Goal: Task Accomplishment & Management: Manage account settings

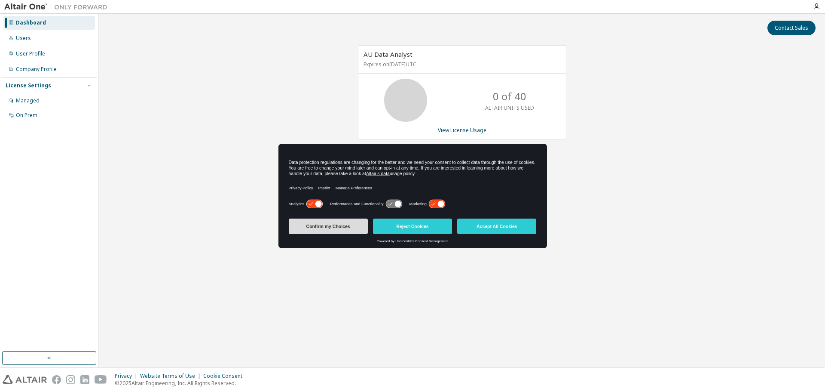
click at [345, 219] on button "Confirm my Choices" at bounding box center [328, 225] width 79 height 15
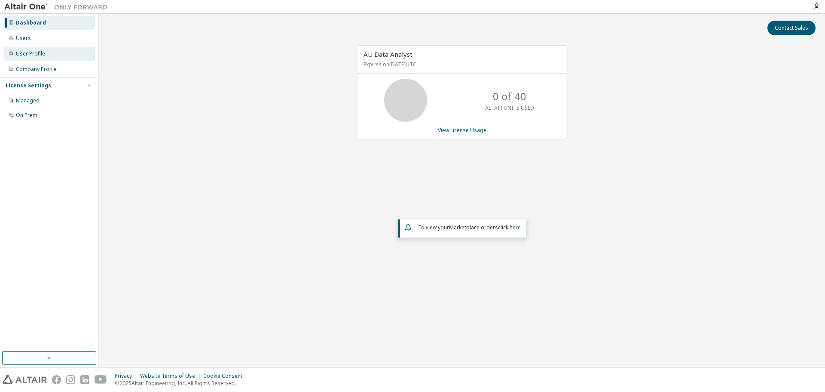
click at [21, 52] on div "User Profile" at bounding box center [30, 53] width 29 height 7
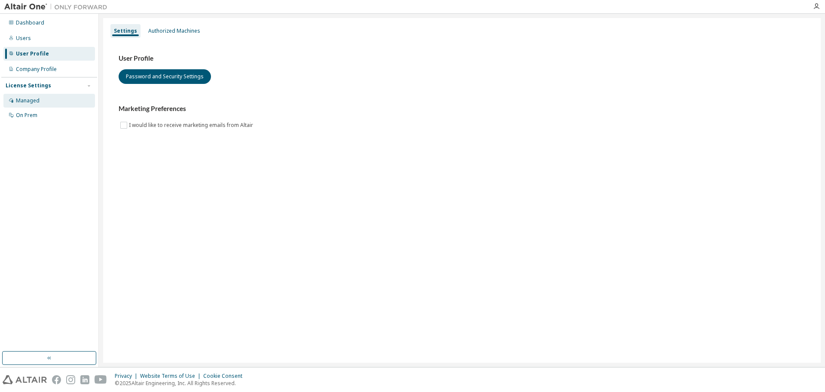
click at [37, 100] on div "Managed" at bounding box center [28, 100] width 24 height 7
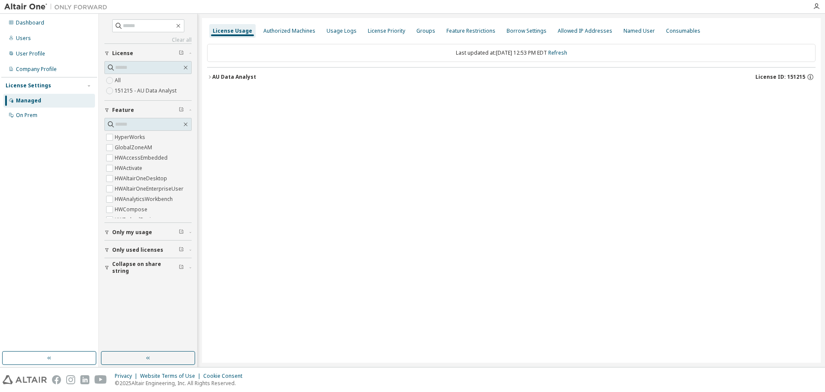
click at [584, 104] on div "License Usage Authorized Machines Usage Logs License Priority Groups Feature Re…" at bounding box center [511, 190] width 619 height 344
click at [276, 30] on div "Authorized Machines" at bounding box center [289, 31] width 52 height 7
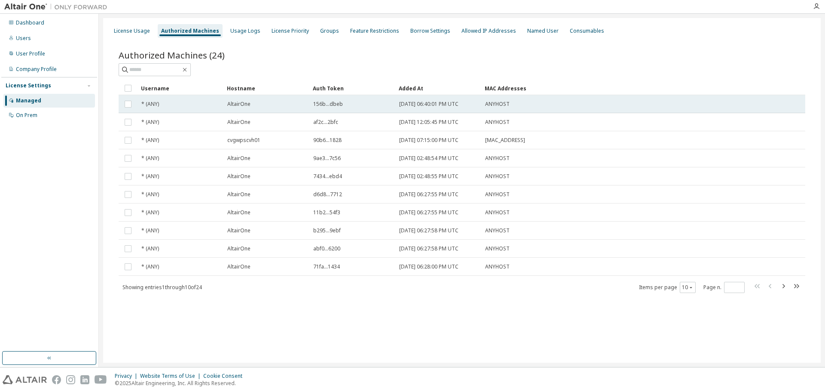
click at [261, 101] on div "AltairOne" at bounding box center [266, 104] width 78 height 7
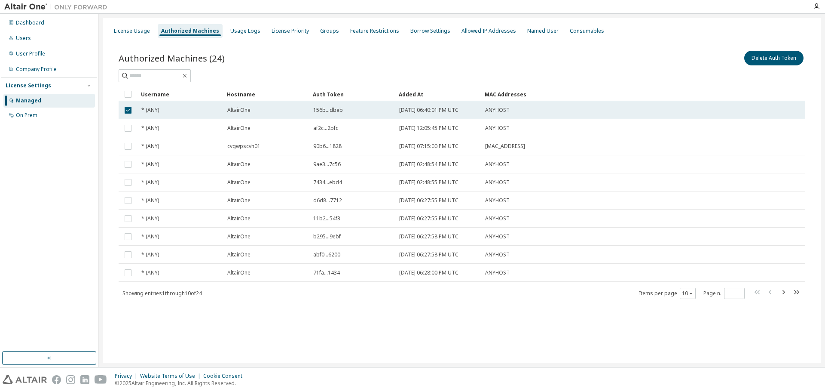
click at [261, 117] on td "AltairOne" at bounding box center [267, 110] width 86 height 18
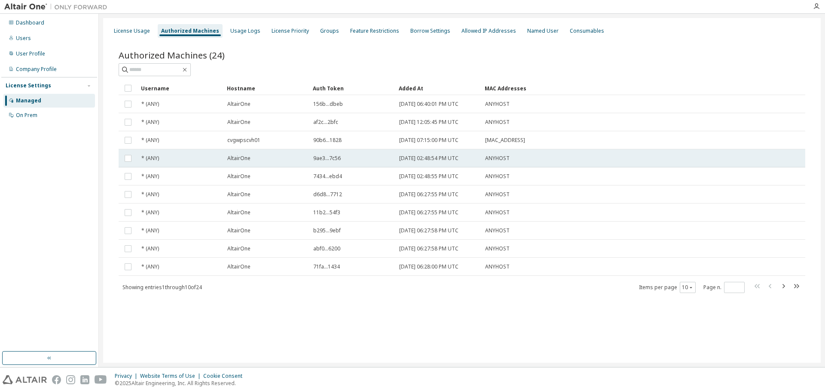
click at [263, 159] on div "AltairOne" at bounding box center [266, 158] width 78 height 7
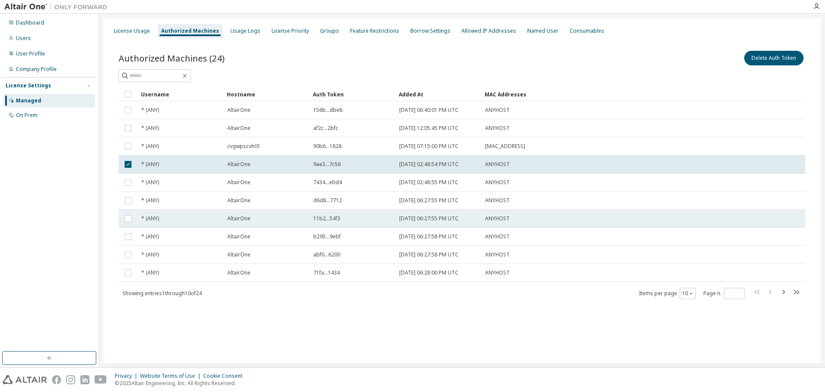
click at [258, 221] on div "AltairOne" at bounding box center [266, 218] width 78 height 7
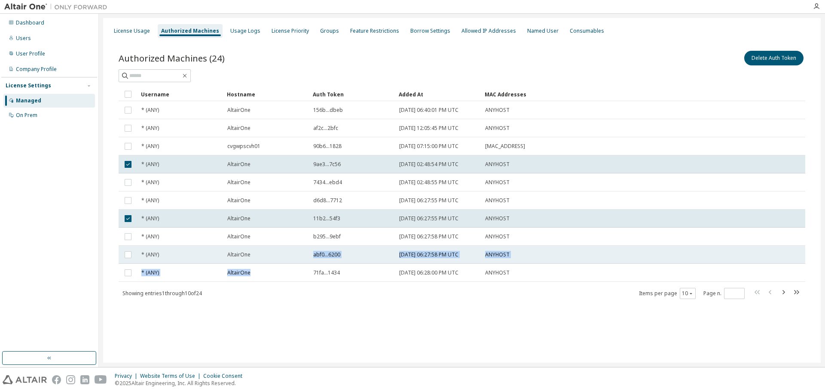
click at [260, 263] on tbody "* (ANY) AltairOne 156b...dbeb 2022-10-03 06:40:01 PM UTC ANYHOST * (ANY) Altair…" at bounding box center [462, 191] width 687 height 181
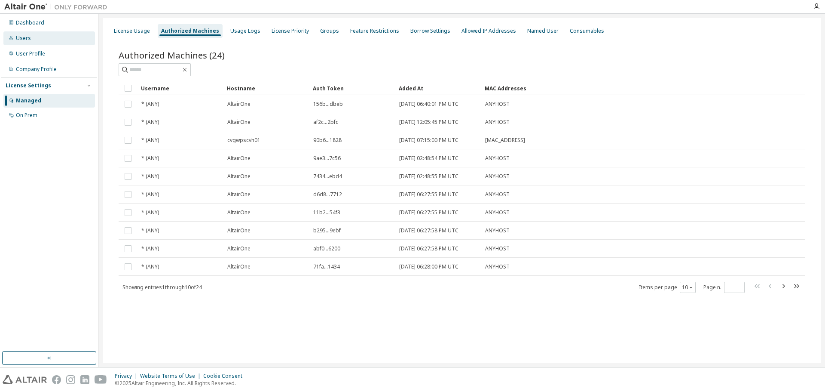
click at [28, 39] on div "Users" at bounding box center [23, 38] width 15 height 7
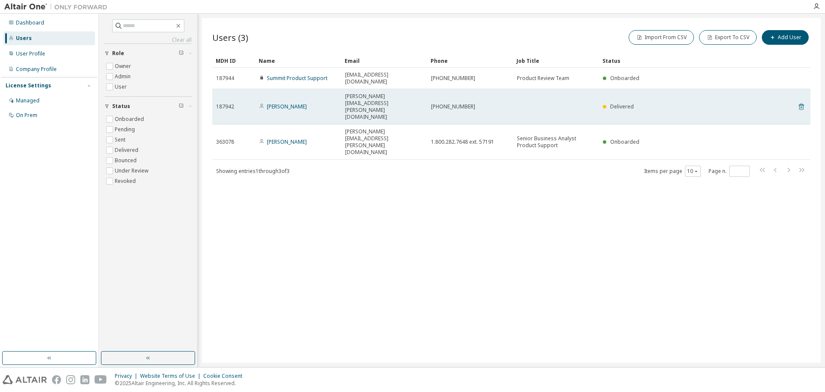
click at [802, 104] on icon at bounding box center [801, 107] width 5 height 6
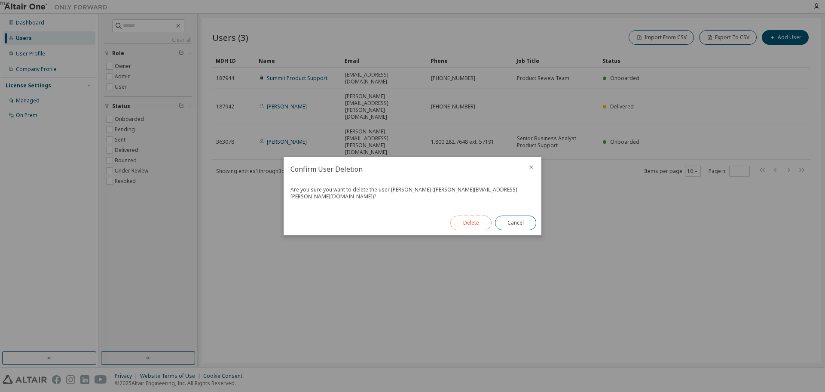
click at [472, 222] on button "Delete" at bounding box center [470, 222] width 41 height 15
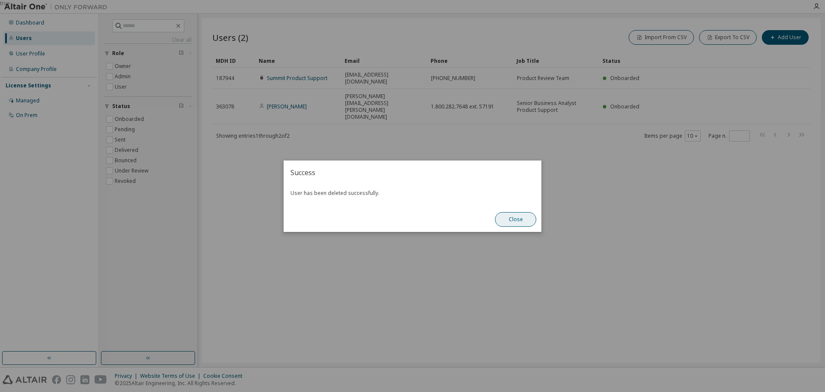
click at [508, 218] on button "Close" at bounding box center [515, 219] width 41 height 15
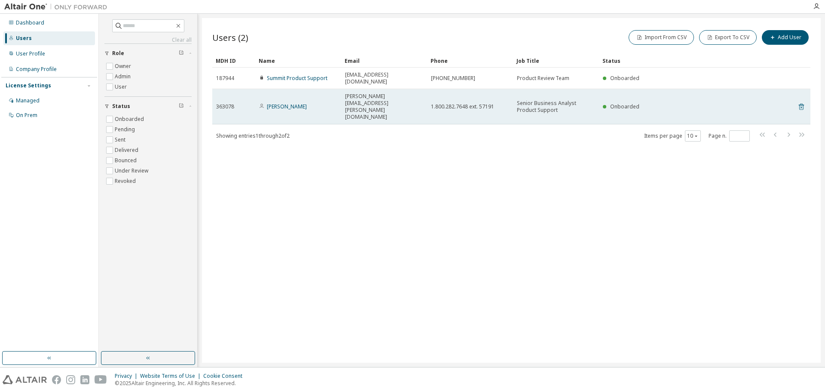
click at [799, 104] on icon at bounding box center [801, 107] width 5 height 6
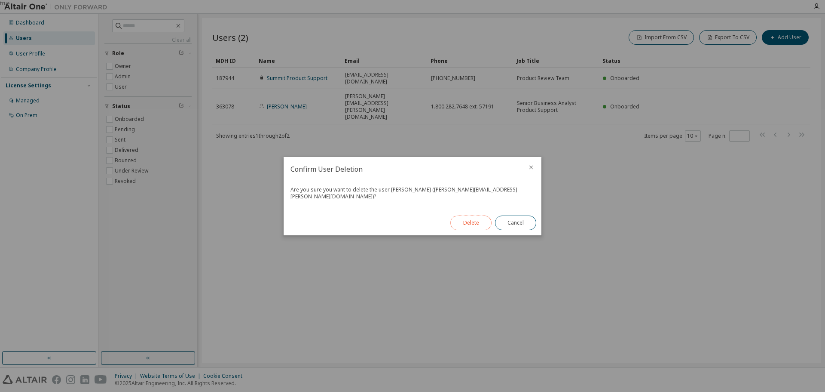
click at [457, 217] on button "Delete" at bounding box center [470, 222] width 41 height 15
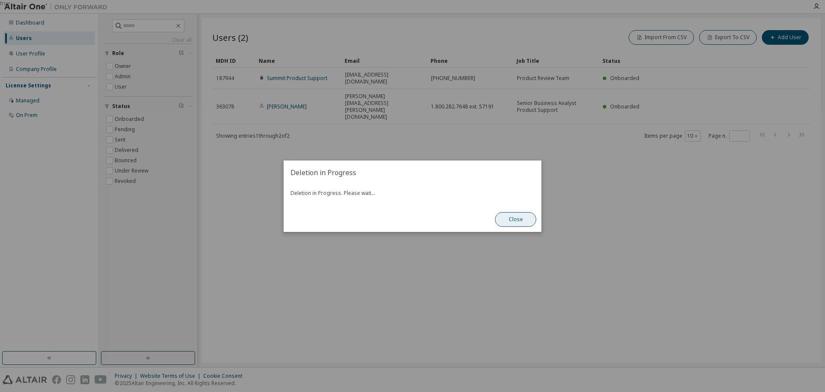
click at [506, 220] on button "Close" at bounding box center [515, 219] width 41 height 15
click at [517, 220] on button "Close" at bounding box center [515, 219] width 41 height 15
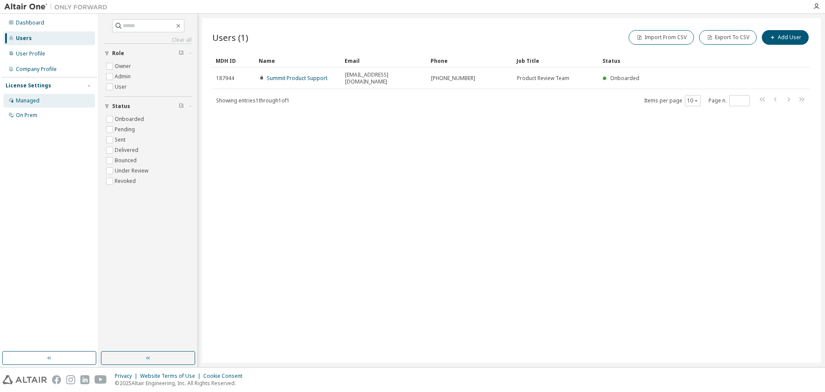
click at [31, 101] on div "Managed" at bounding box center [28, 100] width 24 height 7
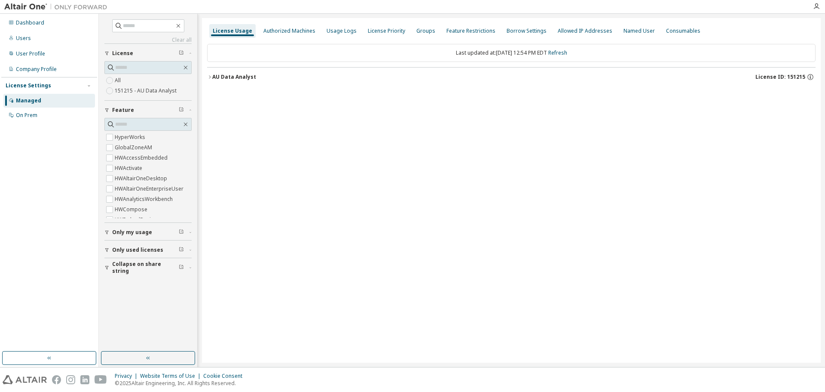
click at [211, 78] on icon "button" at bounding box center [209, 76] width 5 height 5
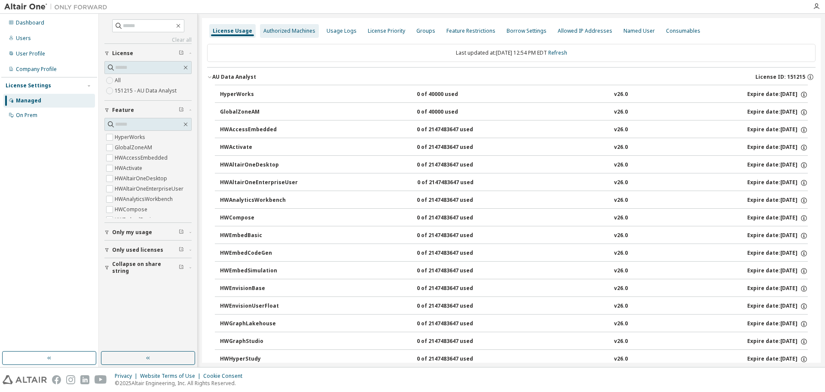
click at [270, 32] on div "Authorized Machines" at bounding box center [289, 31] width 52 height 7
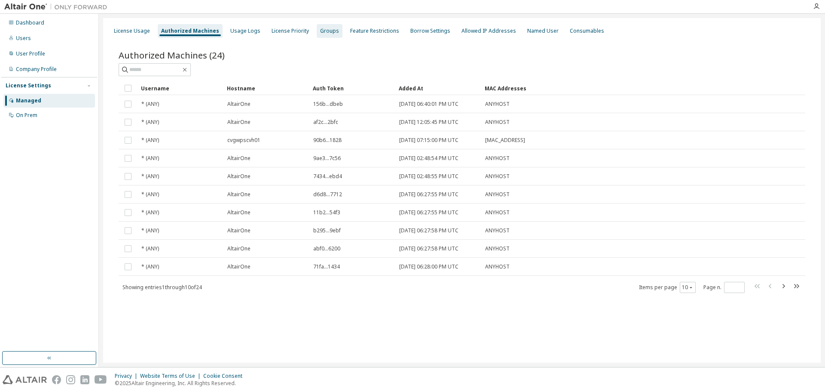
click at [320, 30] on div "Groups" at bounding box center [329, 31] width 19 height 7
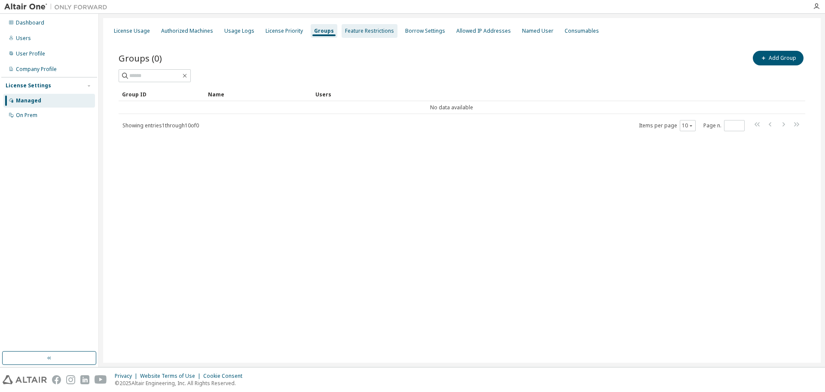
click at [347, 32] on div "Feature Restrictions" at bounding box center [369, 31] width 49 height 7
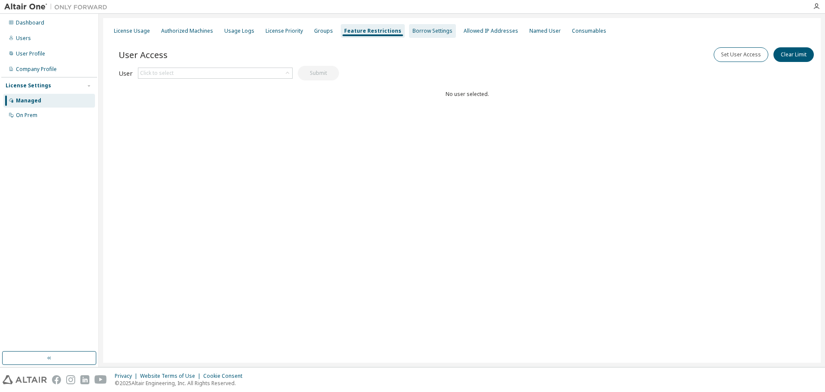
click at [431, 28] on div "Borrow Settings" at bounding box center [433, 31] width 40 height 7
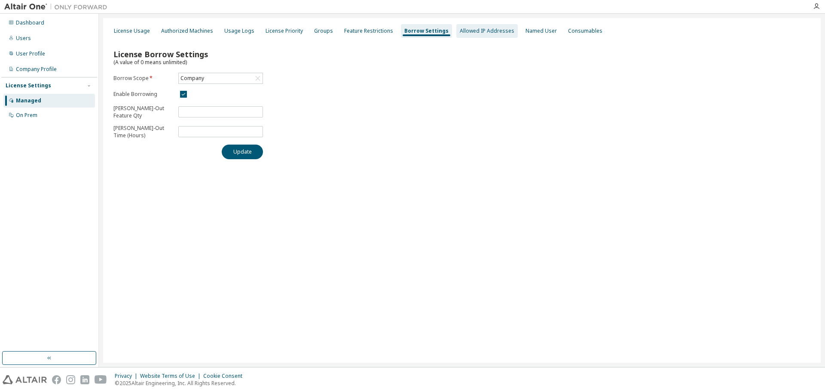
click at [460, 30] on div "Allowed IP Addresses" at bounding box center [487, 31] width 55 height 7
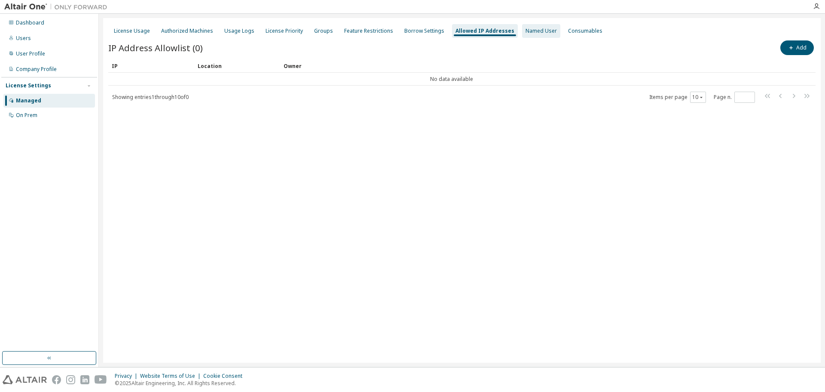
click at [526, 31] on div "Named User" at bounding box center [541, 31] width 31 height 7
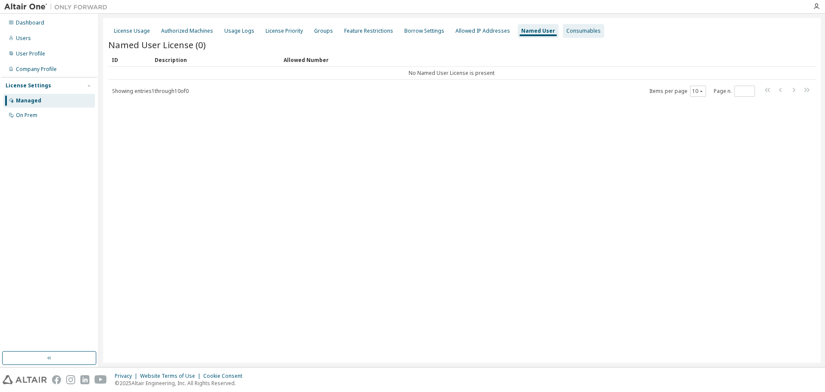
click at [570, 28] on div "Consumables" at bounding box center [583, 31] width 34 height 7
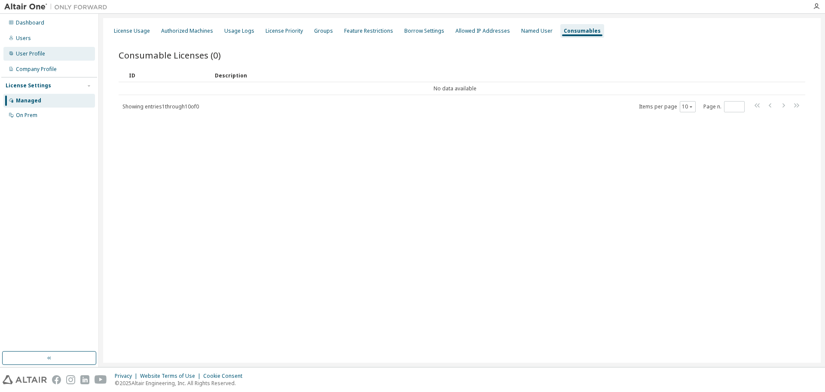
click at [47, 54] on div "User Profile" at bounding box center [49, 54] width 92 height 14
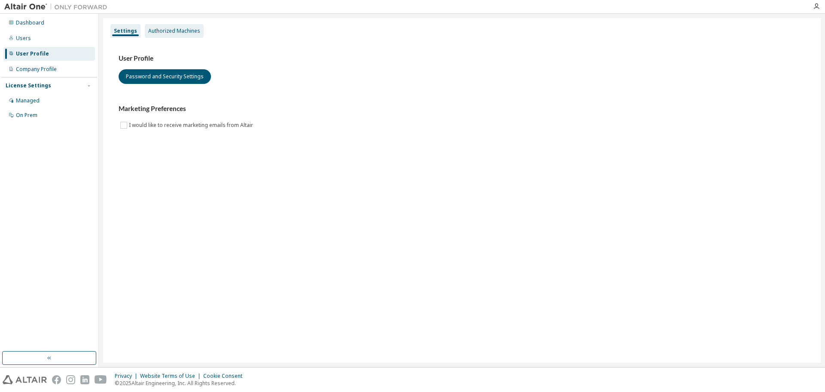
click at [156, 31] on div "Authorized Machines" at bounding box center [174, 31] width 52 height 7
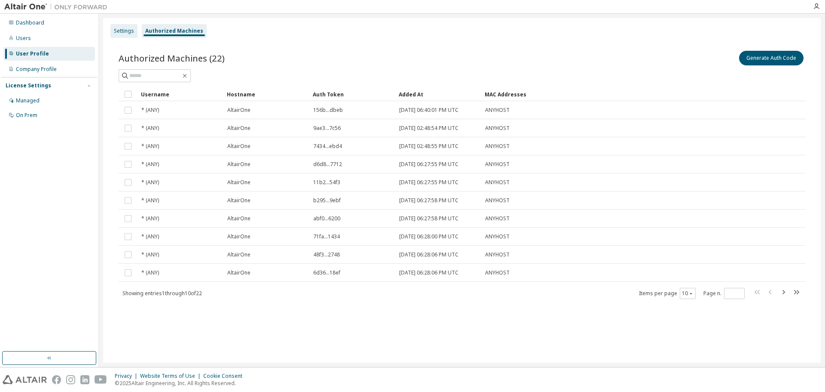
click at [122, 31] on div "Settings" at bounding box center [124, 31] width 20 height 7
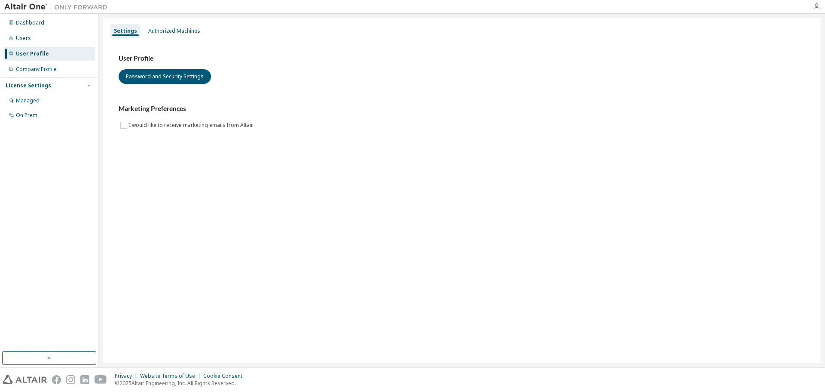
click at [815, 6] on icon "button" at bounding box center [816, 6] width 7 height 7
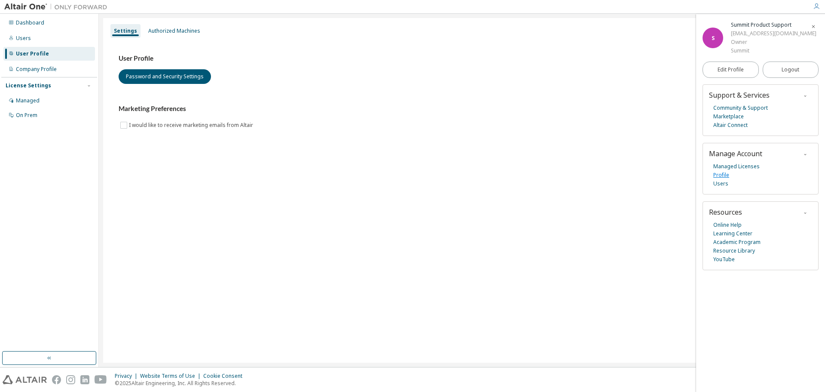
click at [722, 179] on link "Profile" at bounding box center [721, 175] width 16 height 9
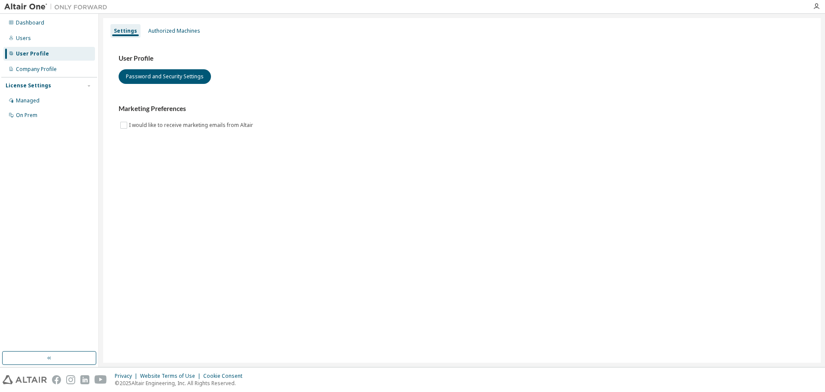
click at [821, 6] on div at bounding box center [816, 6] width 17 height 7
click at [818, 5] on div at bounding box center [816, 6] width 17 height 7
click at [818, 5] on icon "button" at bounding box center [816, 6] width 7 height 7
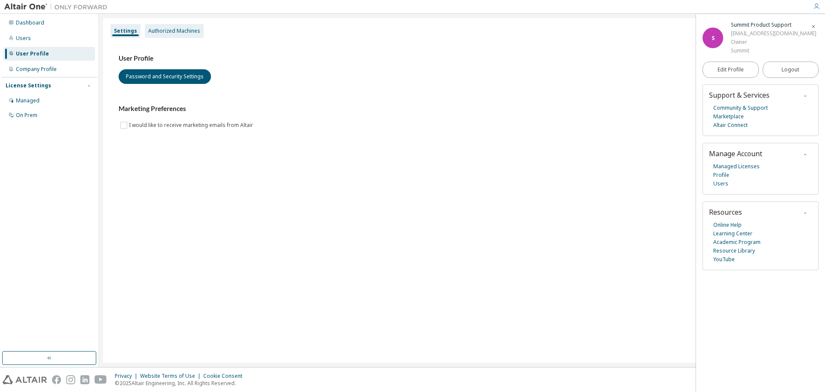
click at [185, 25] on div "Authorized Machines" at bounding box center [174, 31] width 59 height 14
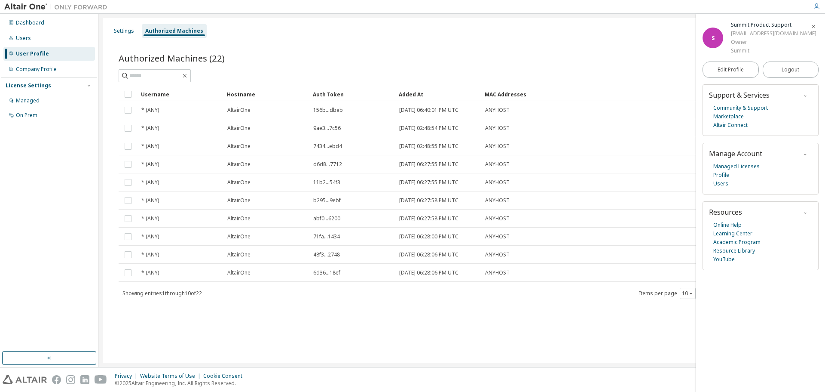
click at [168, 30] on div "Authorized Machines" at bounding box center [174, 31] width 58 height 7
click at [31, 54] on div "User Profile" at bounding box center [32, 53] width 33 height 7
click at [34, 69] on div "Company Profile" at bounding box center [36, 69] width 41 height 7
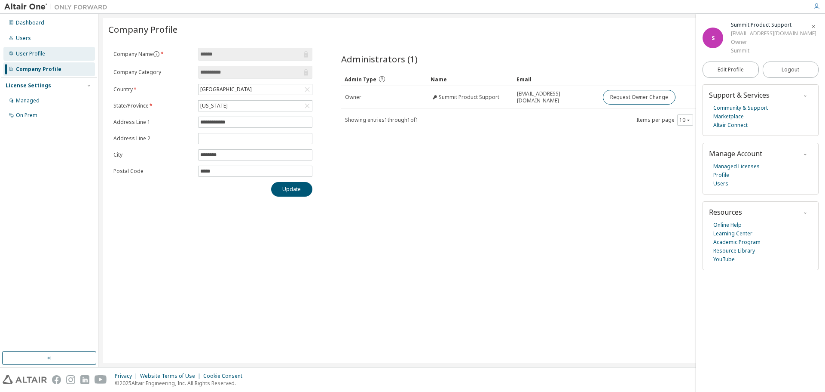
click at [30, 57] on div "User Profile" at bounding box center [49, 54] width 92 height 14
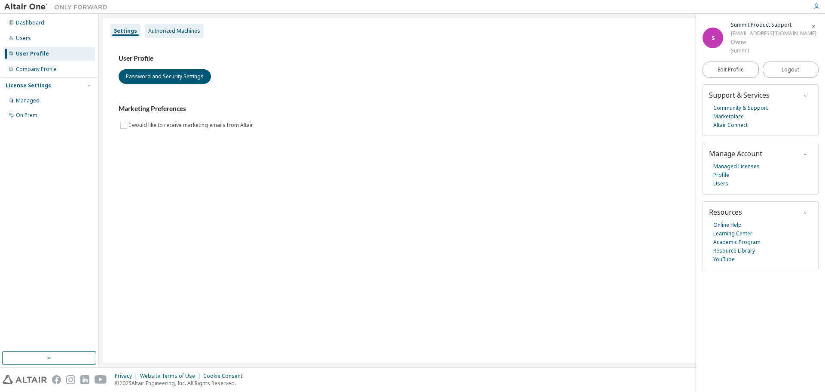
click at [156, 28] on div "Authorized Machines" at bounding box center [174, 31] width 52 height 7
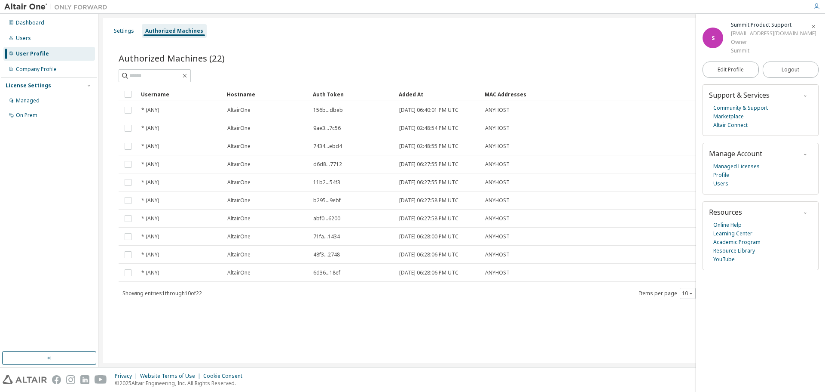
click at [156, 28] on div "Authorized Machines" at bounding box center [174, 31] width 58 height 7
drag, startPoint x: 323, startPoint y: 28, endPoint x: 409, endPoint y: 33, distance: 86.6
click at [328, 28] on div "Settings Authorized Machines" at bounding box center [461, 30] width 707 height 15
drag, startPoint x: 409, startPoint y: 33, endPoint x: 428, endPoint y: 36, distance: 19.1
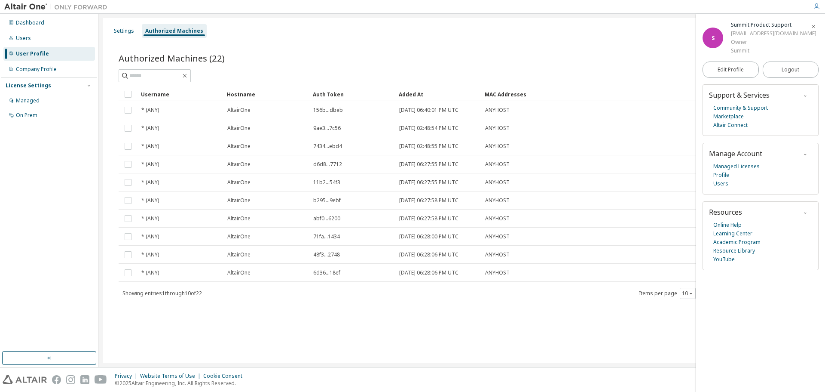
click at [419, 33] on div "Settings Authorized Machines" at bounding box center [461, 30] width 707 height 15
drag, startPoint x: 482, startPoint y: 43, endPoint x: 570, endPoint y: 58, distance: 89.0
click at [489, 44] on div "Authorized Machines (22) Generate Auth Code Clear Load Save Save As Field Opera…" at bounding box center [461, 180] width 707 height 283
click at [685, 65] on div "Generate Auth Code" at bounding box center [633, 58] width 343 height 18
click at [706, 334] on div "S Summit Product Support summit_product_support_team@summitholdings.com Owner S…" at bounding box center [760, 202] width 129 height 377
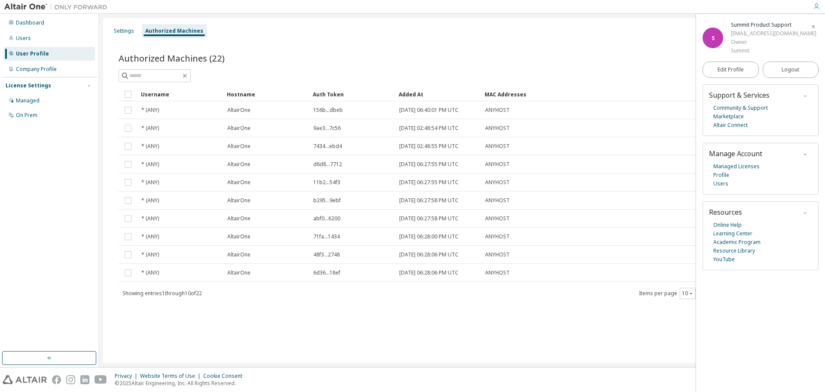
click at [671, 332] on div "Settings Authorized Machines Authorized Machines (22) Generate Auth Code Clear …" at bounding box center [462, 190] width 718 height 344
click at [815, 6] on icon "button" at bounding box center [816, 6] width 7 height 7
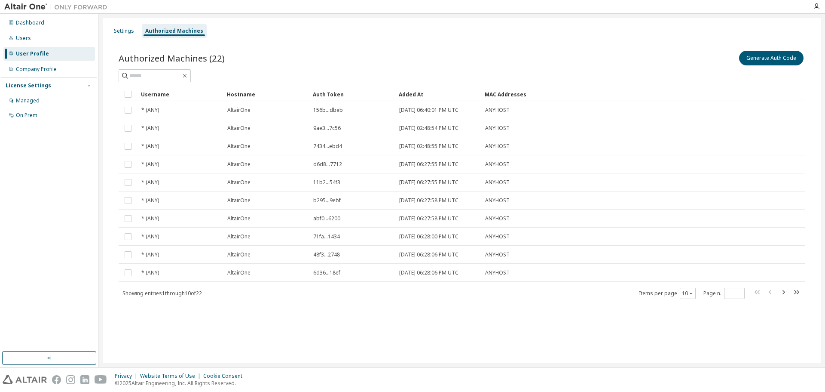
click at [698, 47] on div "Authorized Machines (22) Generate Auth Code Clear Load Save Save As Field Opera…" at bounding box center [461, 180] width 707 height 283
drag, startPoint x: 800, startPoint y: 58, endPoint x: 676, endPoint y: 57, distance: 124.2
click at [670, 52] on div "Generate Auth Code" at bounding box center [633, 58] width 343 height 18
drag, startPoint x: 694, startPoint y: 58, endPoint x: 797, endPoint y: 53, distance: 103.3
click at [797, 53] on div "Generate Auth Code" at bounding box center [633, 58] width 343 height 18
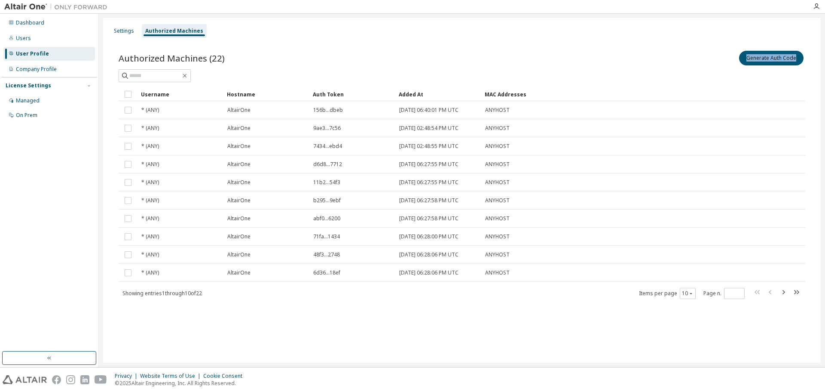
copy button "Generate Auth Code"
click at [781, 57] on button "Generate Auth Code" at bounding box center [771, 58] width 64 height 15
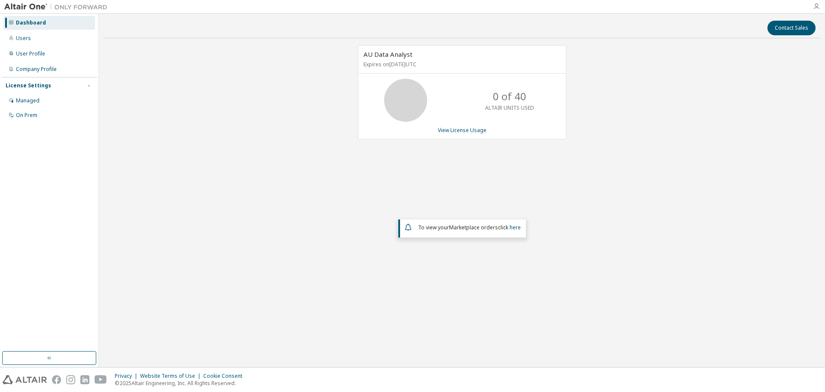
click at [816, 6] on icon "button" at bounding box center [816, 6] width 7 height 7
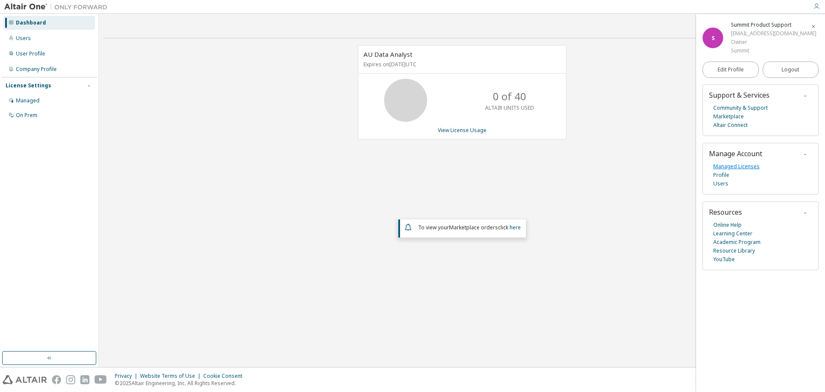
click at [725, 171] on link "Managed Licenses" at bounding box center [736, 166] width 46 height 9
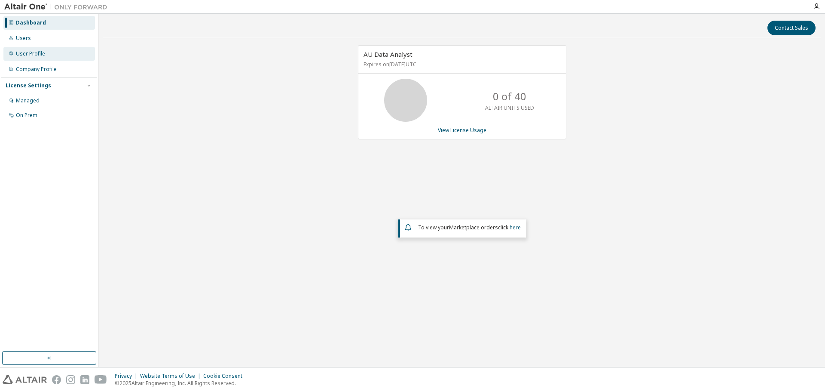
click at [40, 52] on div "User Profile" at bounding box center [30, 53] width 29 height 7
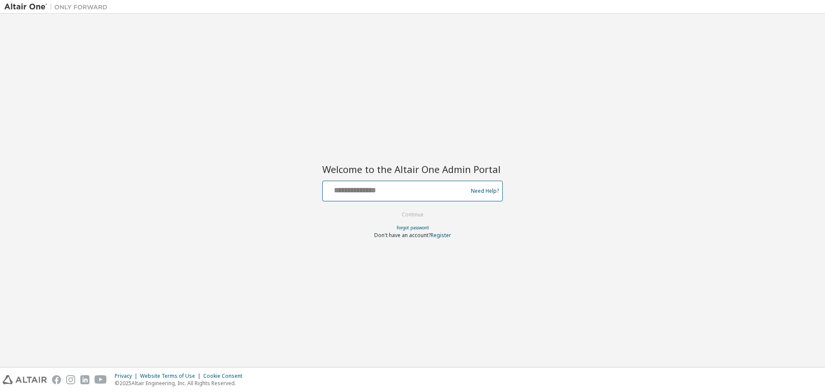
click at [401, 186] on input "text" at bounding box center [396, 189] width 141 height 12
click at [252, 232] on div "Welcome to the Altair One Admin Portal Need Help? Please make sure that you pro…" at bounding box center [412, 190] width 817 height 344
click at [224, 170] on div "Welcome to the Altair One Admin Portal Need Help? Please make sure that you pro…" at bounding box center [412, 190] width 817 height 344
drag, startPoint x: 296, startPoint y: 109, endPoint x: 288, endPoint y: 99, distance: 12.5
click at [295, 107] on div "Welcome to the Altair One Admin Portal Need Help? Please make sure that you pro…" at bounding box center [412, 190] width 817 height 344
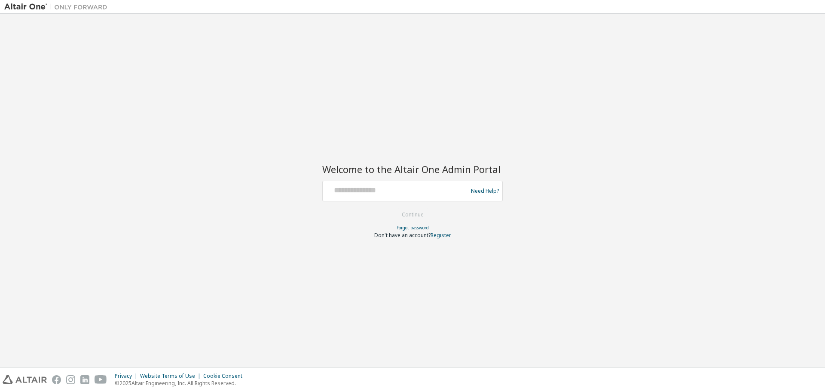
click at [278, 104] on div "Welcome to the Altair One Admin Portal Need Help? Please make sure that you pro…" at bounding box center [412, 190] width 817 height 344
click at [287, 243] on div "Welcome to the Altair One Admin Portal Need Help? Please make sure that you pro…" at bounding box center [412, 190] width 817 height 344
click at [206, 169] on div "Welcome to the Altair One Admin Portal Need Help? Please make sure that you pro…" at bounding box center [412, 190] width 817 height 344
click at [77, 34] on div "Welcome to the Altair One Admin Portal Need Help? Please make sure that you pro…" at bounding box center [412, 190] width 817 height 344
click at [28, 3] on img at bounding box center [57, 7] width 107 height 9
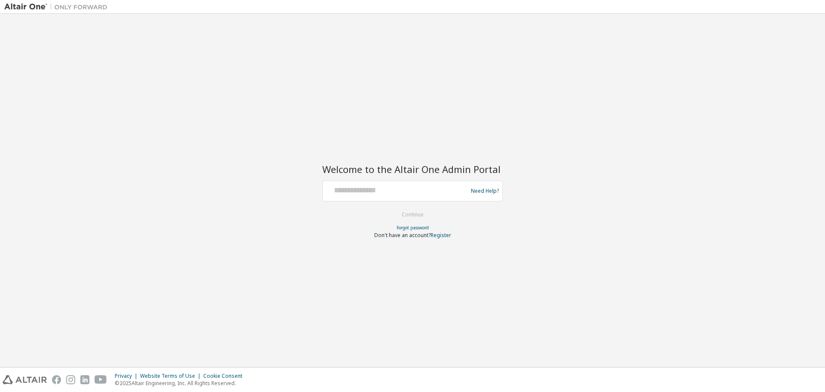
click at [28, 3] on img at bounding box center [57, 7] width 107 height 9
click at [65, 0] on div at bounding box center [56, 6] width 112 height 13
click at [438, 18] on div "Welcome to the Altair One Admin Portal Need Help? Please make sure that you pro…" at bounding box center [412, 190] width 825 height 353
click at [397, 198] on div at bounding box center [396, 191] width 141 height 16
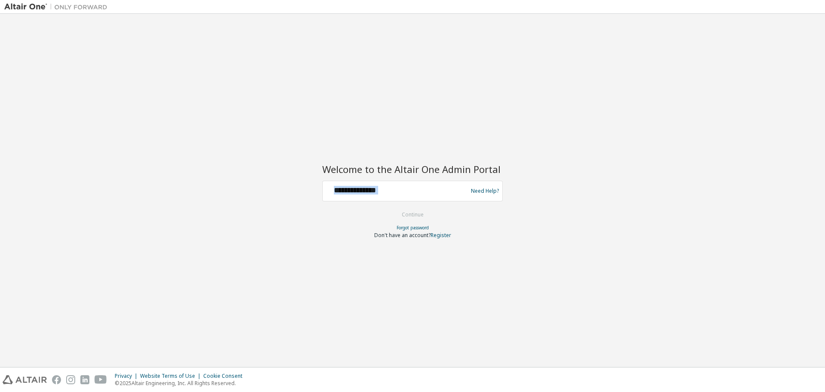
click at [397, 198] on div at bounding box center [396, 191] width 141 height 16
click at [398, 196] on div at bounding box center [396, 191] width 141 height 16
click at [398, 194] on input "text" at bounding box center [396, 189] width 141 height 12
drag, startPoint x: 398, startPoint y: 194, endPoint x: 396, endPoint y: 181, distance: 12.6
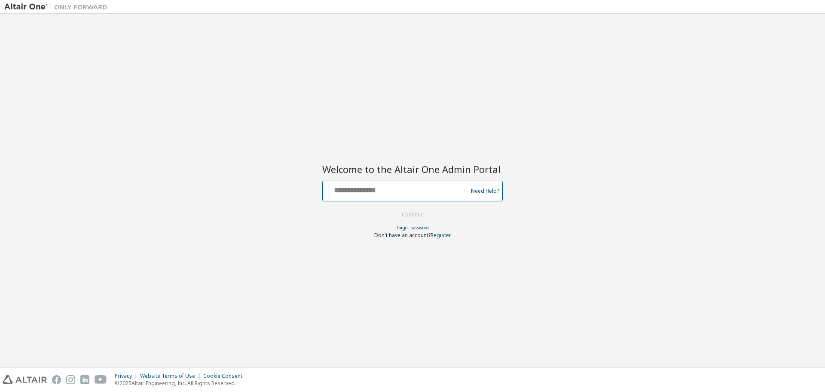
click at [398, 186] on input "text" at bounding box center [396, 189] width 141 height 12
click at [419, 189] on input "text" at bounding box center [396, 189] width 141 height 12
paste input "**********"
type input "**********"
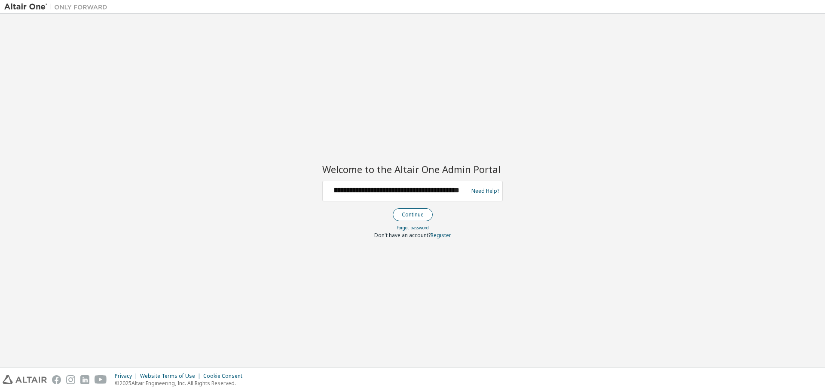
scroll to position [0, 0]
click at [424, 216] on button "Continue" at bounding box center [413, 214] width 40 height 13
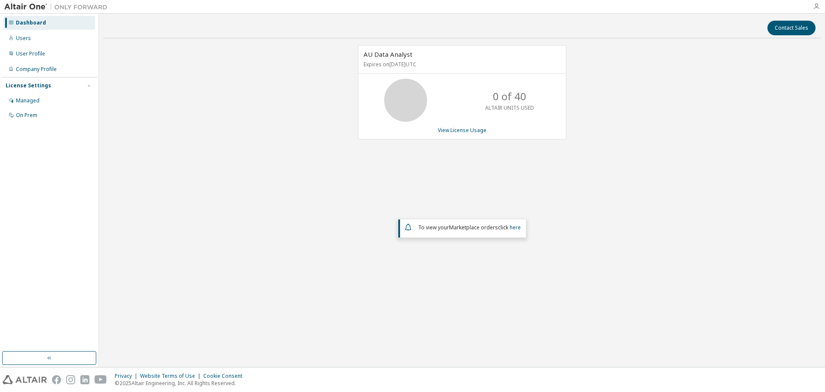
click at [816, 4] on icon "button" at bounding box center [816, 6] width 7 height 7
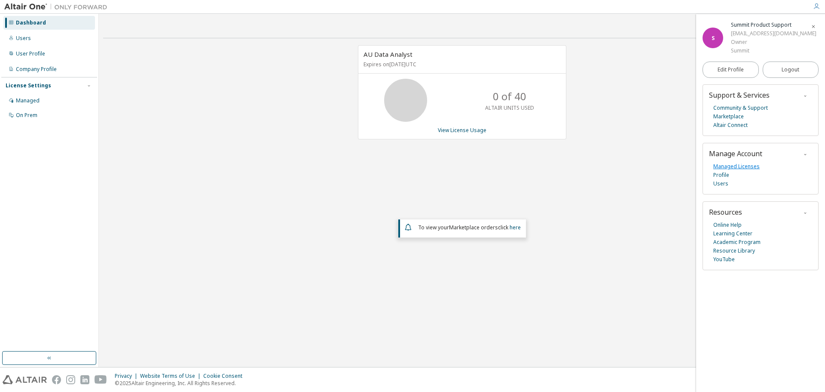
click at [744, 171] on link "Managed Licenses" at bounding box center [736, 166] width 46 height 9
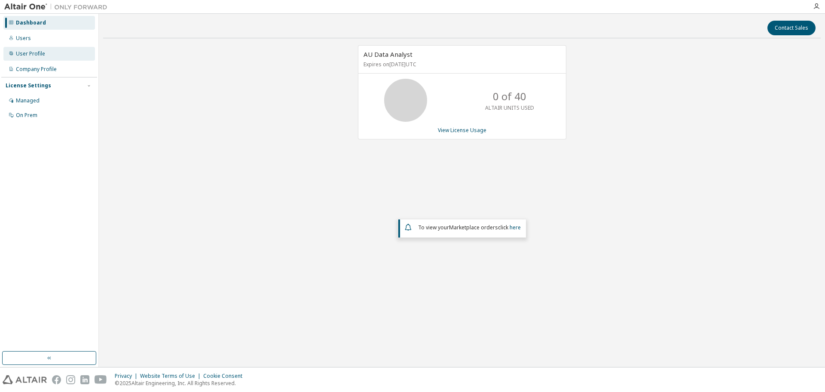
click at [49, 53] on div "User Profile" at bounding box center [49, 54] width 92 height 14
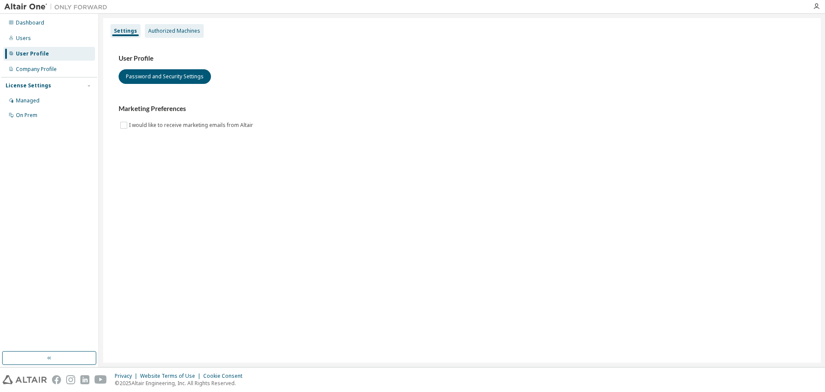
click at [184, 31] on div "Authorized Machines" at bounding box center [174, 31] width 52 height 7
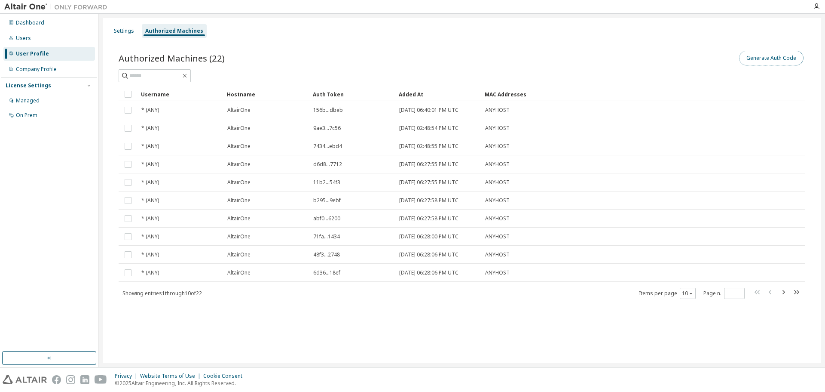
click at [789, 59] on button "Generate Auth Code" at bounding box center [771, 58] width 64 height 15
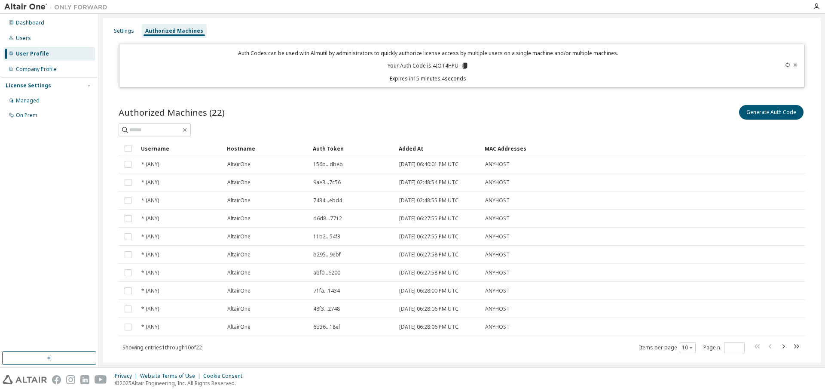
click at [445, 64] on p "Your Auth Code is: 4IOT4HPU" at bounding box center [428, 66] width 81 height 8
drag, startPoint x: 445, startPoint y: 64, endPoint x: 583, endPoint y: 69, distance: 138.1
click at [586, 69] on div "Auth Codes can be used with Almutil by administrators to quickly authorize lice…" at bounding box center [429, 65] width 608 height 33
click at [463, 66] on icon at bounding box center [465, 66] width 5 height 6
